Goal: Information Seeking & Learning: Learn about a topic

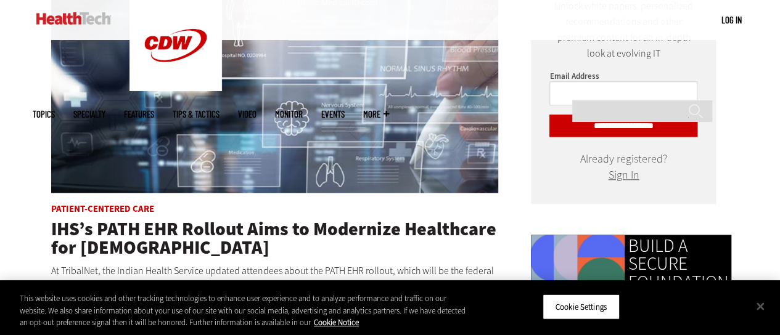
scroll to position [798, 0]
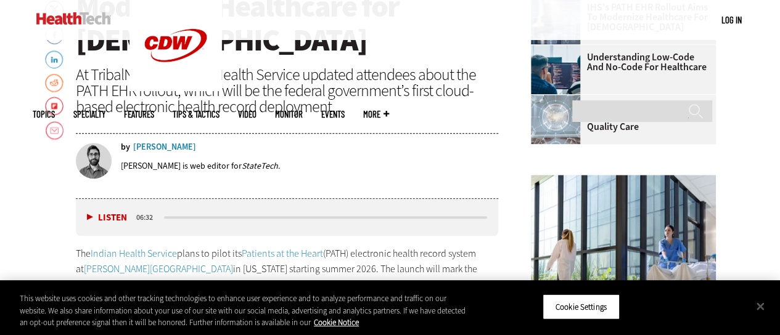
scroll to position [674, 0]
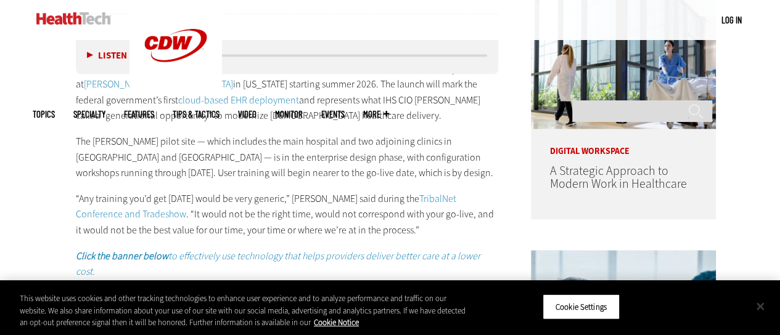
click at [762, 307] on button "Close" at bounding box center [760, 306] width 27 height 27
